Goal: Information Seeking & Learning: Understand process/instructions

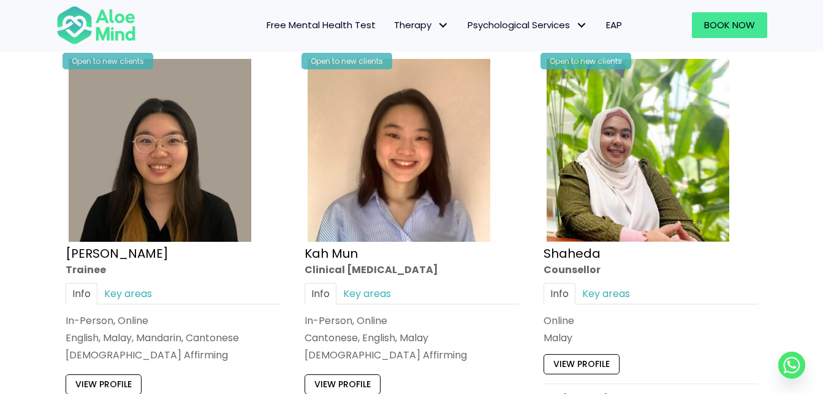
scroll to position [674, 0]
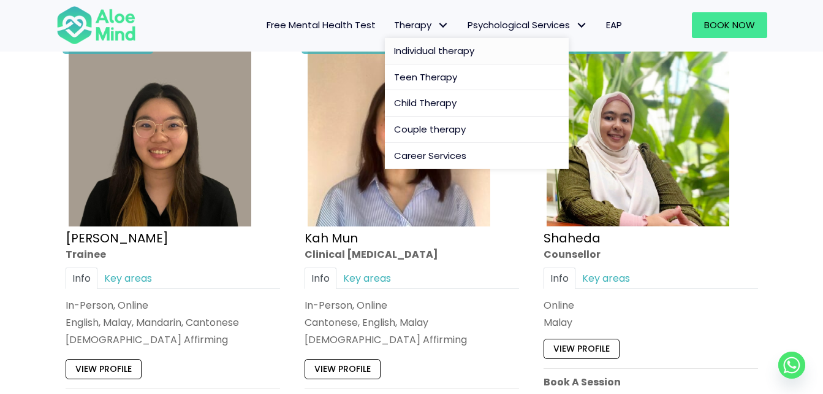
click at [428, 44] on link "Individual therapy" at bounding box center [477, 51] width 184 height 26
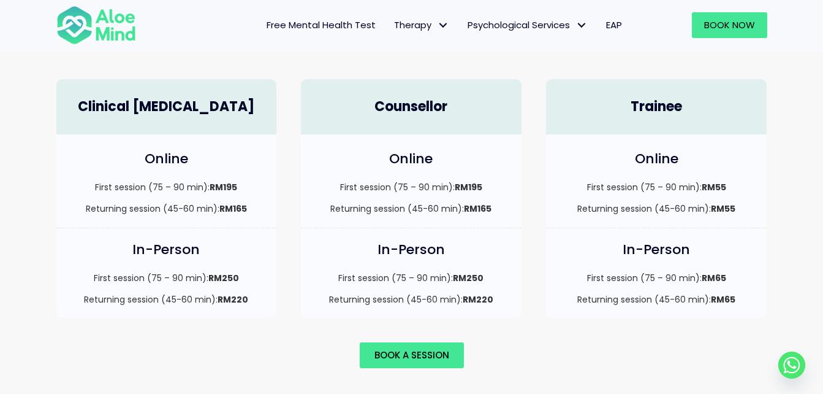
scroll to position [858, 0]
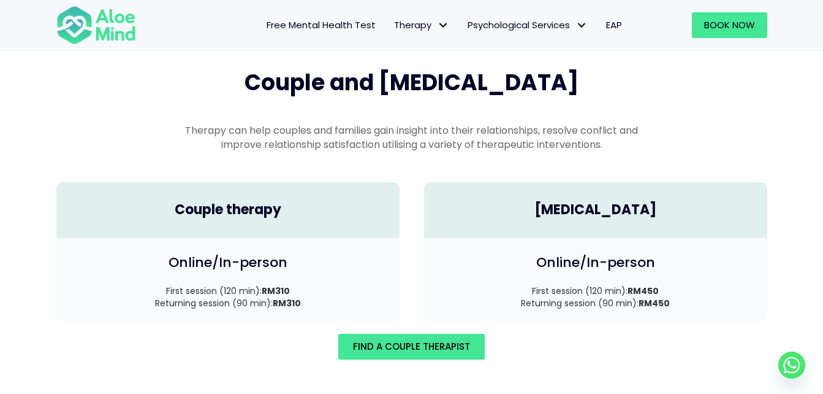
scroll to position [1687, 0]
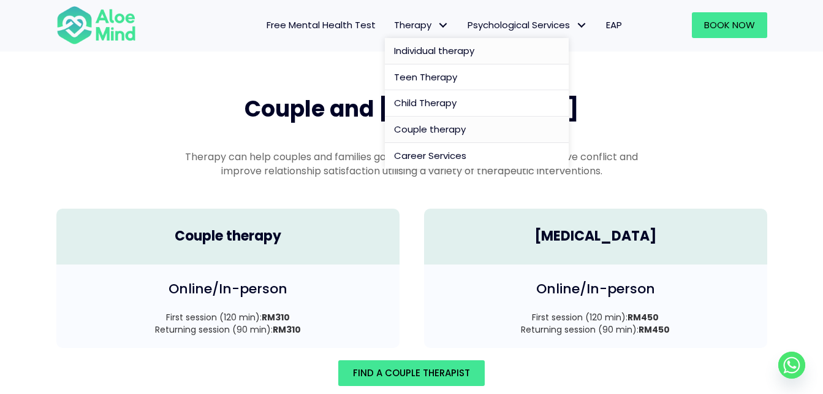
click at [428, 47] on span "Individual therapy" at bounding box center [434, 50] width 80 height 13
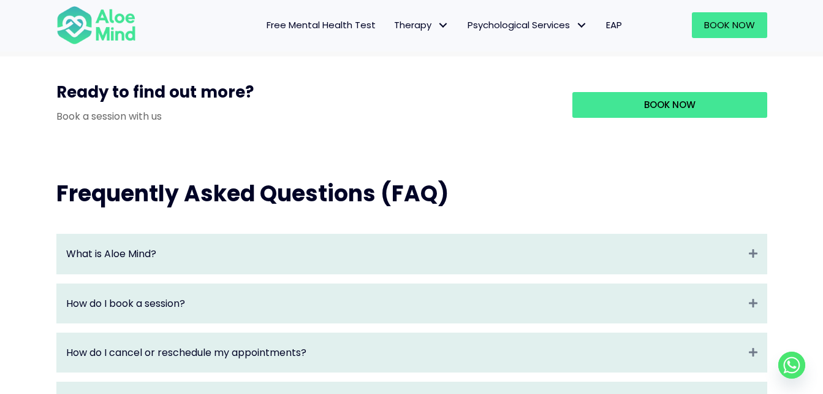
scroll to position [1288, 0]
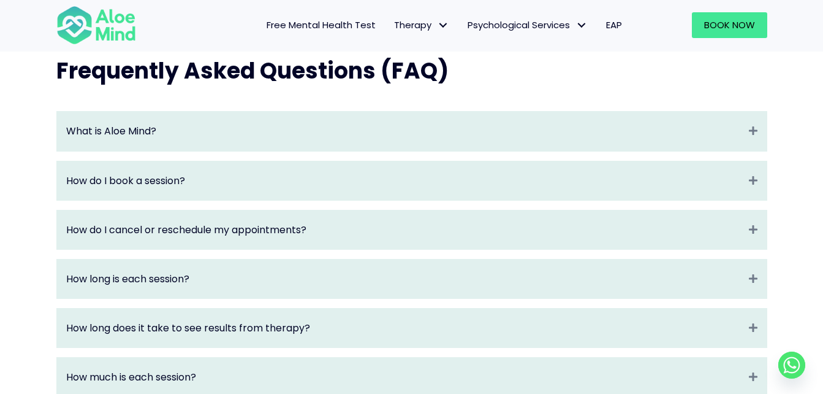
click at [179, 200] on div "How do I book a session? Expand" at bounding box center [412, 180] width 710 height 39
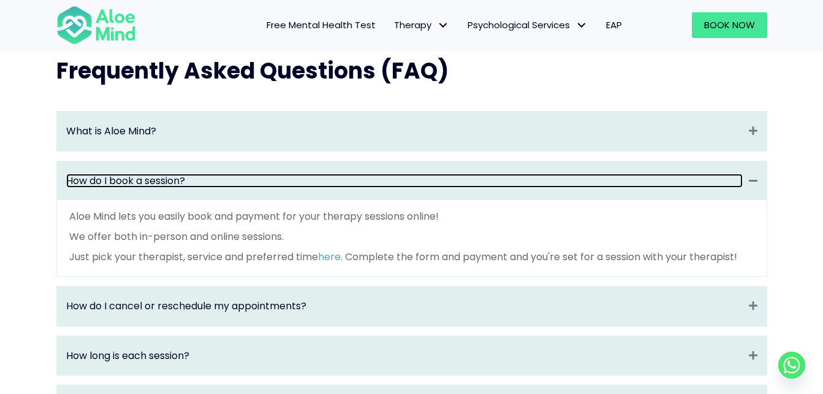
click at [107, 188] on link "How do I book a session?" at bounding box center [404, 181] width 677 height 14
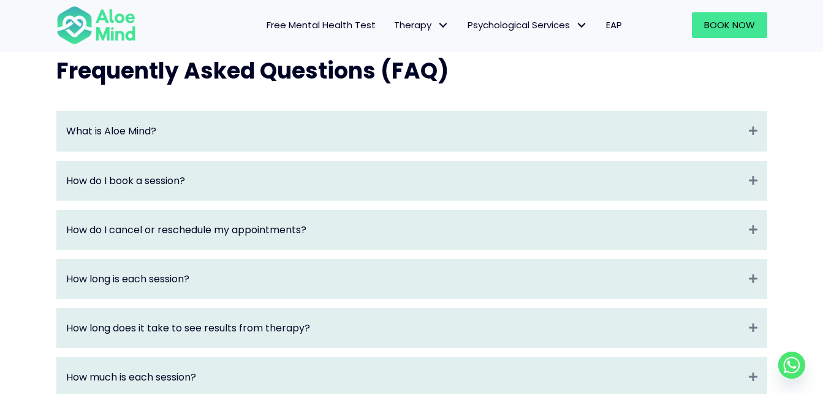
click at [0, 233] on html "Skip to content Take our free mental health test Free Mental Health Test Therap…" at bounding box center [411, 9] width 823 height 2594
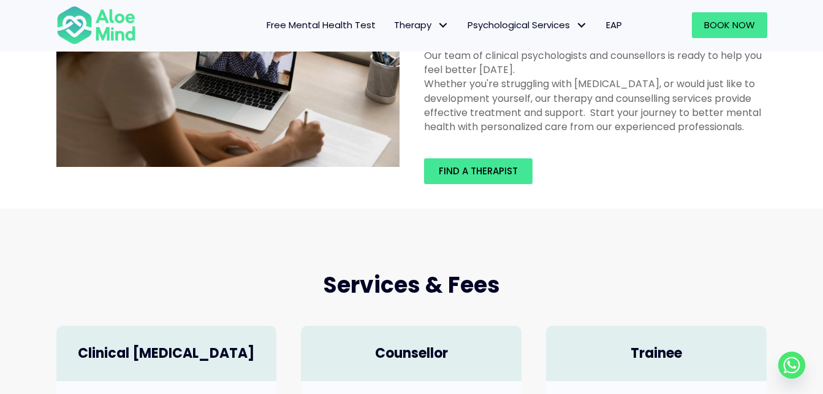
scroll to position [0, 0]
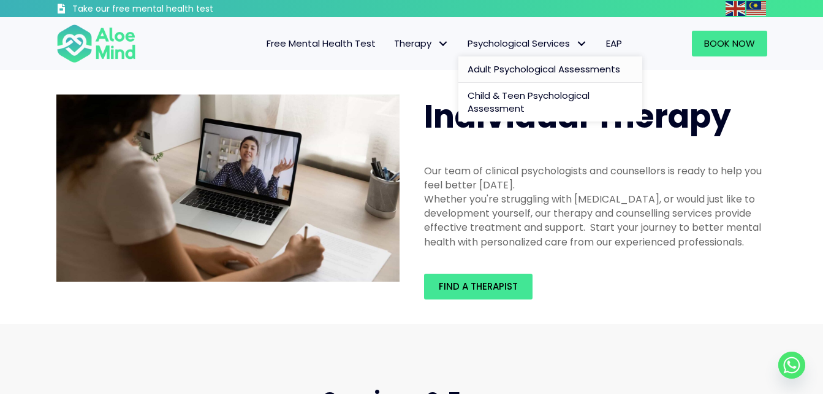
click at [535, 72] on span "Adult Psychological Assessments" at bounding box center [544, 69] width 153 height 13
